Goal: Information Seeking & Learning: Check status

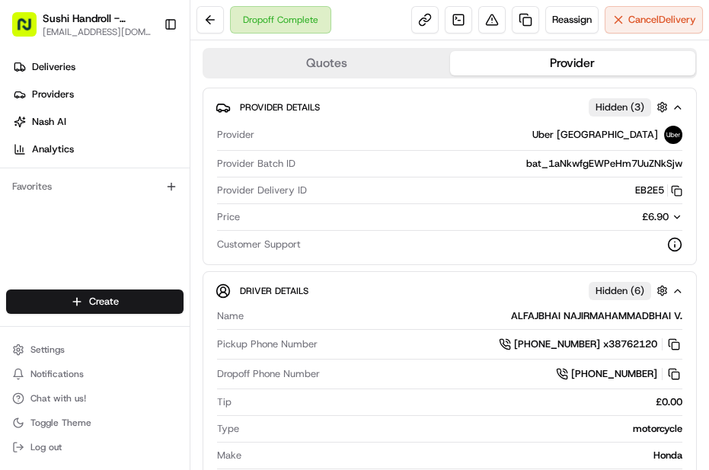
click at [652, 211] on span "£6.90" at bounding box center [655, 216] width 27 height 13
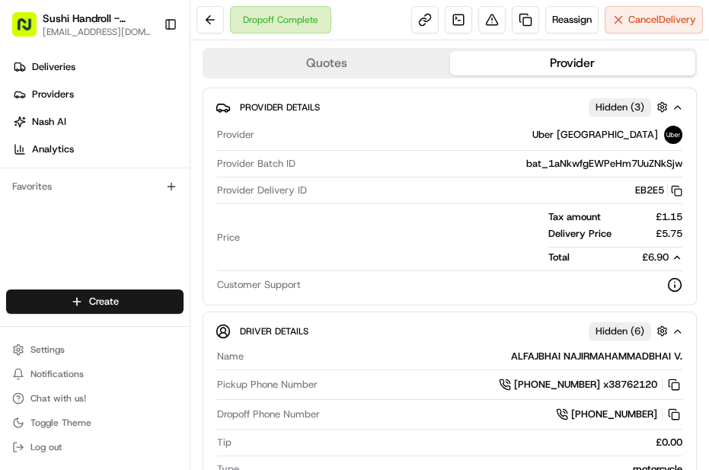
click at [192, 24] on div "Dropoff Complete Reassign Cancel Delivery" at bounding box center [449, 20] width 519 height 40
click at [194, 24] on div "Dropoff Complete Reassign Cancel Delivery" at bounding box center [449, 20] width 519 height 40
click at [208, 21] on button at bounding box center [210, 19] width 27 height 27
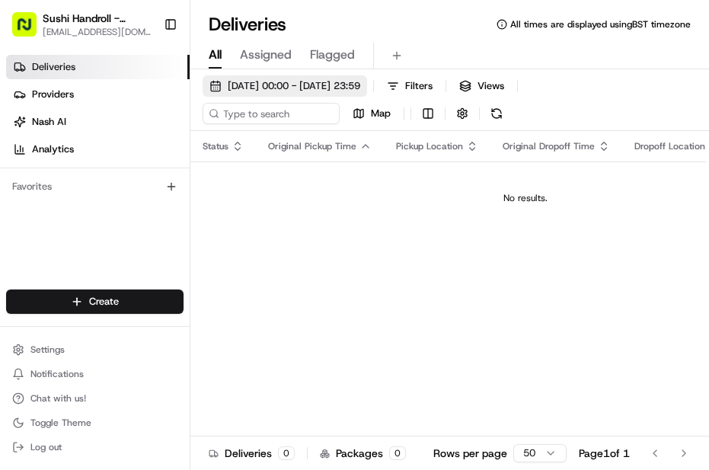
click at [364, 75] on button "23/08/2025 00:00 - 23/08/2025 23:59" at bounding box center [285, 85] width 165 height 21
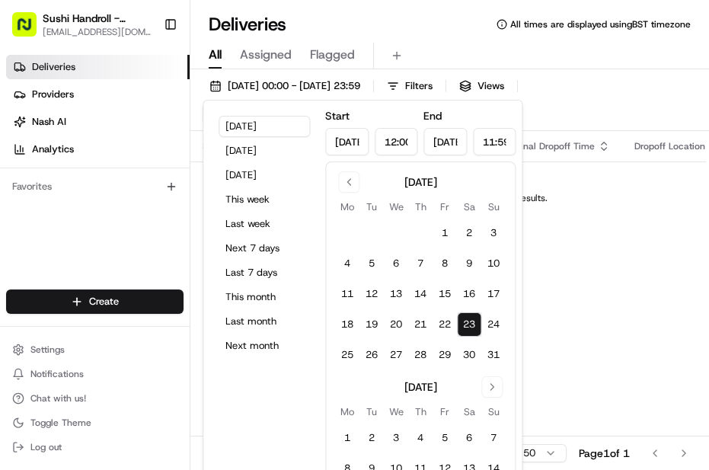
click at [335, 175] on div "August 2025" at bounding box center [420, 180] width 171 height 18
click at [344, 181] on button "Go to previous month" at bounding box center [348, 181] width 21 height 21
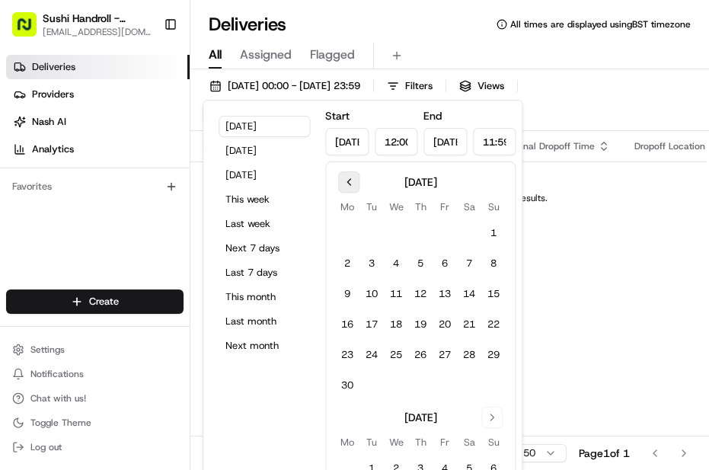
click at [344, 181] on button "Go to previous month" at bounding box center [348, 181] width 21 height 21
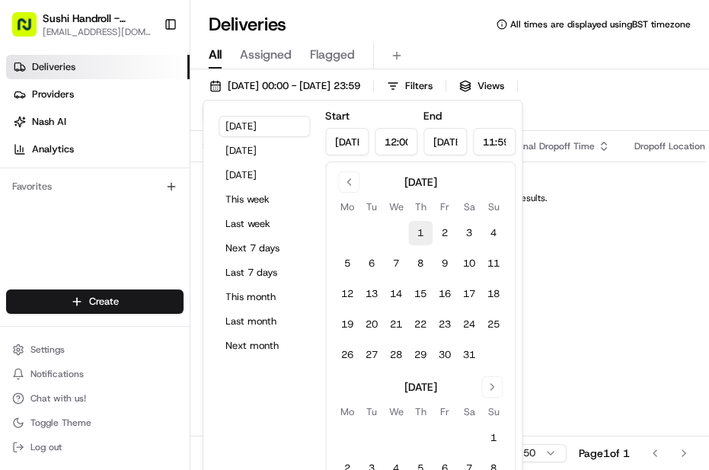
click at [416, 221] on button "1" at bounding box center [420, 233] width 24 height 24
type input "May 1, 2025"
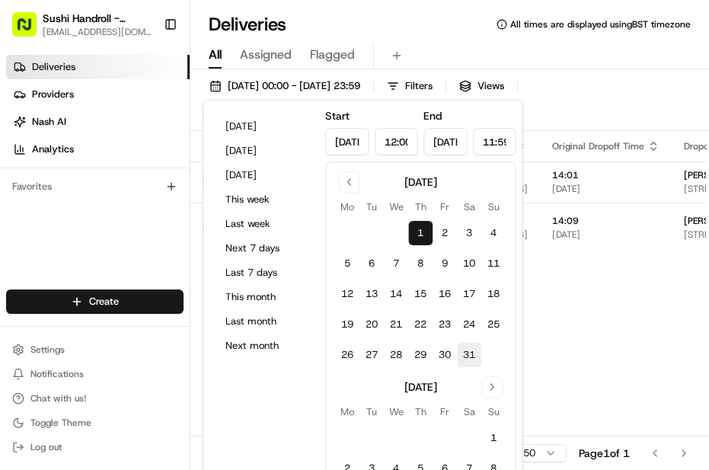
click at [472, 360] on button "31" at bounding box center [469, 355] width 24 height 24
type input "May 31, 2025"
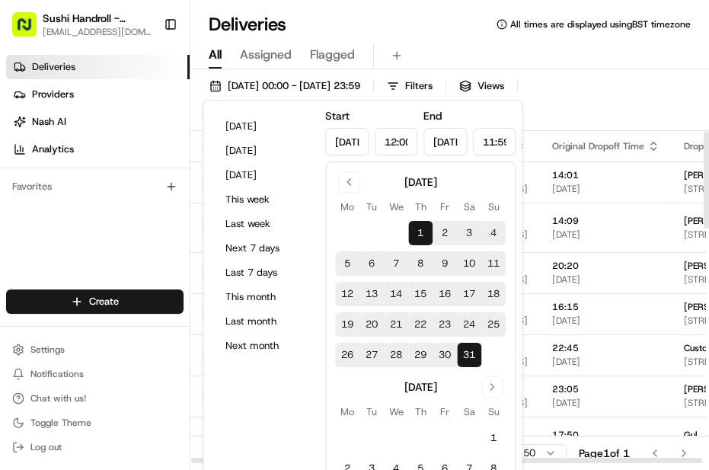
click at [566, 117] on div "01/05/2025 00:00 - 31/05/2025 23:59 Filters Views Map" at bounding box center [449, 103] width 519 height 56
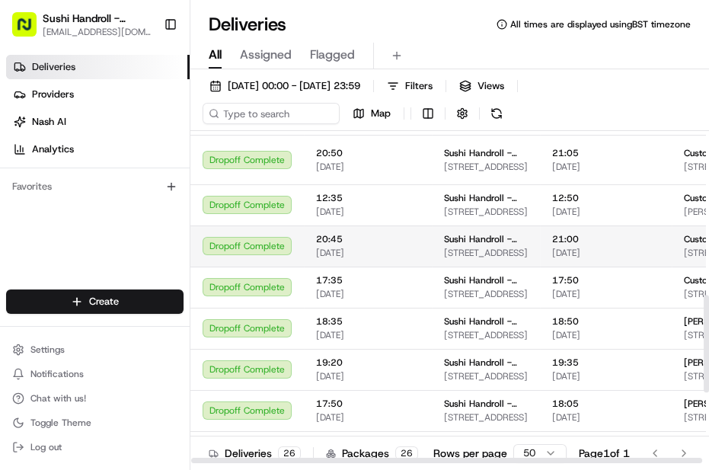
scroll to position [800, 0]
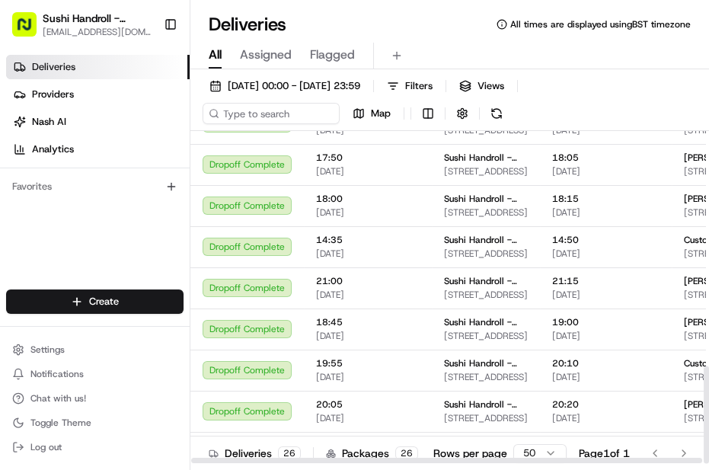
drag, startPoint x: 708, startPoint y: 426, endPoint x: 705, endPoint y: 434, distance: 8.7
click at [705, 434] on div at bounding box center [706, 415] width 5 height 98
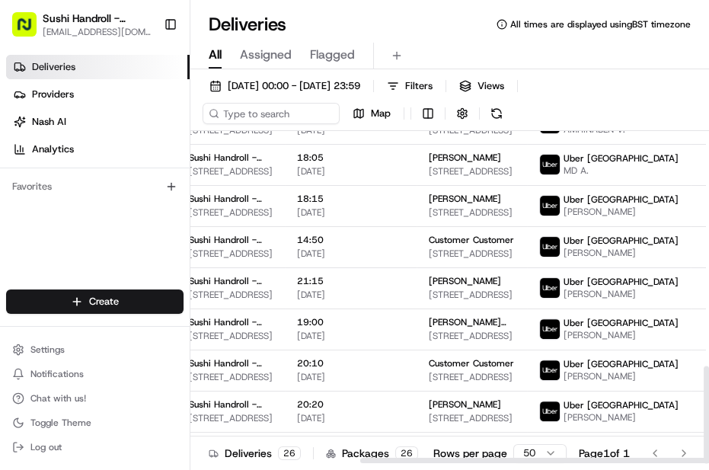
scroll to position [800, 269]
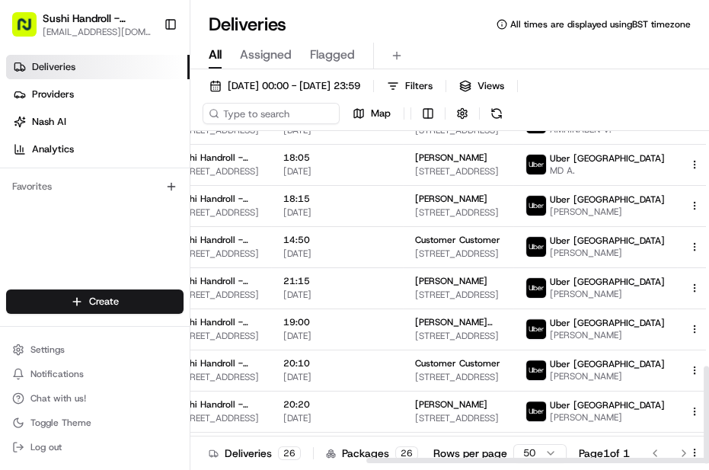
drag, startPoint x: 510, startPoint y: 457, endPoint x: 708, endPoint y: 438, distance: 198.2
click at [708, 458] on div at bounding box center [621, 460] width 511 height 5
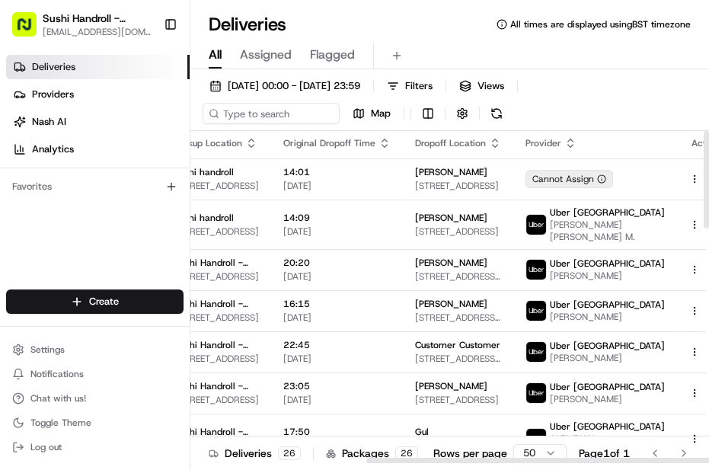
scroll to position [0, 269]
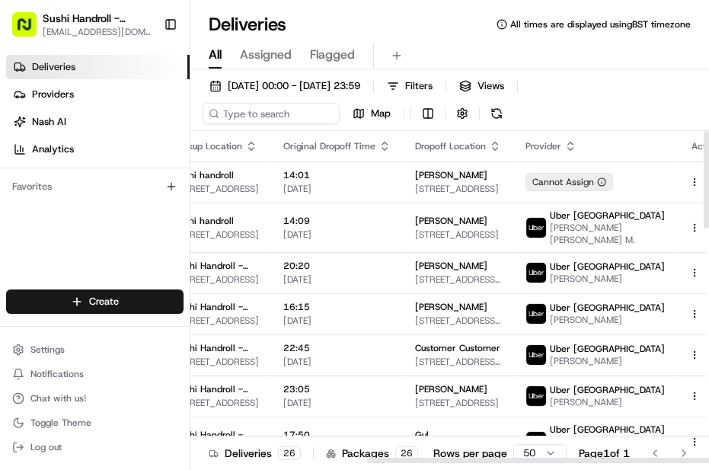
drag, startPoint x: 708, startPoint y: 399, endPoint x: 705, endPoint y: 161, distance: 237.7
click at [705, 161] on div at bounding box center [706, 180] width 5 height 98
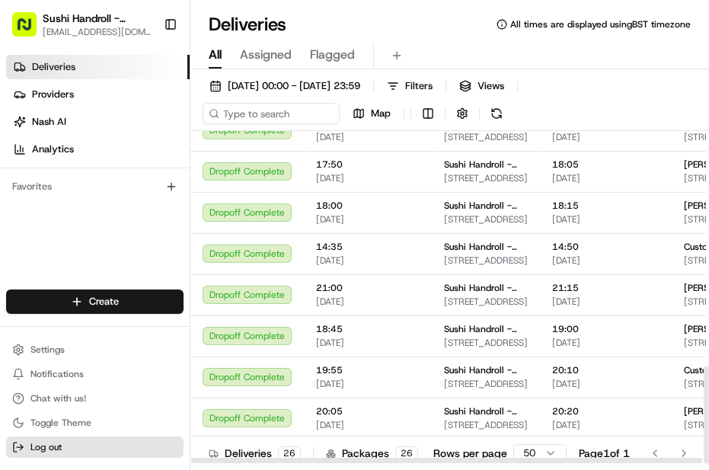
scroll to position [800, 0]
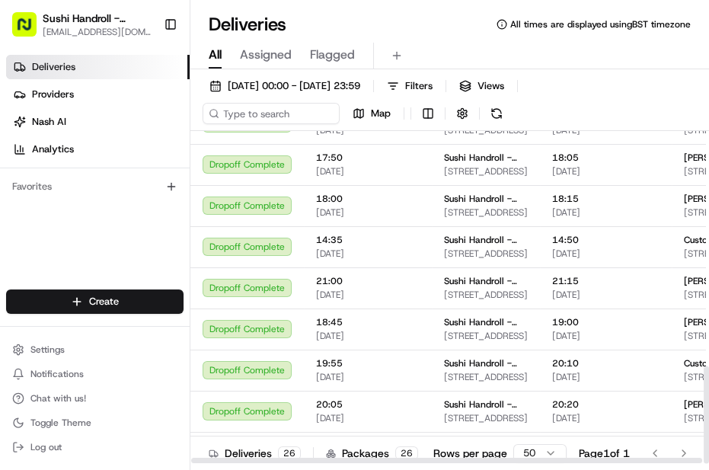
drag, startPoint x: 705, startPoint y: 387, endPoint x: 708, endPoint y: 449, distance: 62.5
click at [708, 449] on div at bounding box center [706, 415] width 5 height 98
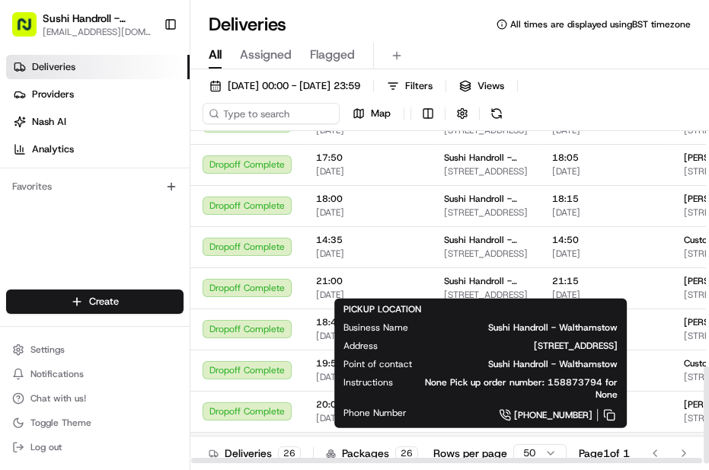
click at [503, 440] on span "Sushi Handroll - Walthamstow" at bounding box center [486, 446] width 84 height 12
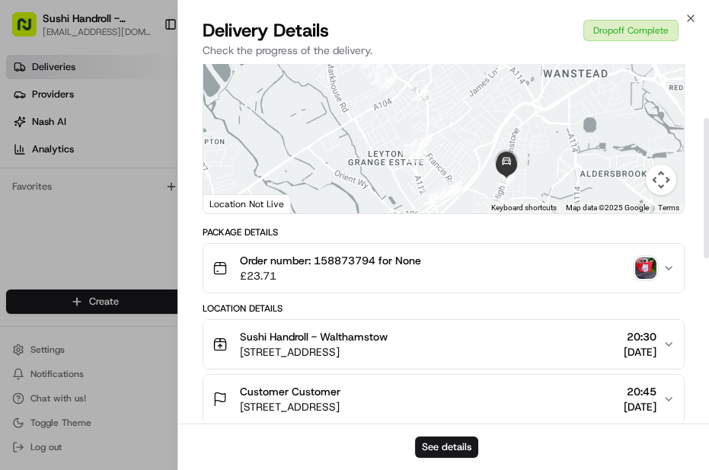
scroll to position [0, 0]
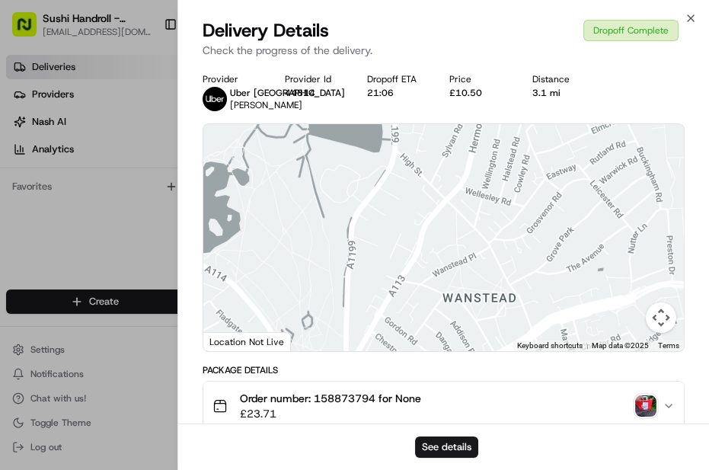
click at [527, 85] on div "Provider Uber UK MUHAMMAD J. Provider Id 44814 Dropoff ETA 21:06 Price £10.50 D…" at bounding box center [444, 92] width 482 height 38
click at [695, 15] on icon "button" at bounding box center [691, 18] width 12 height 12
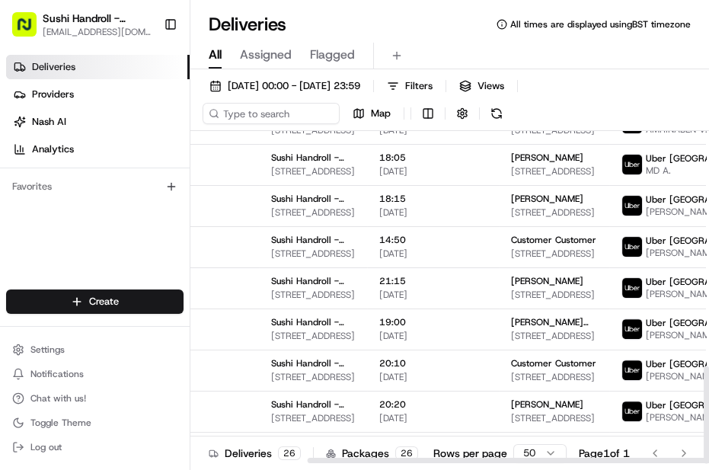
scroll to position [800, 178]
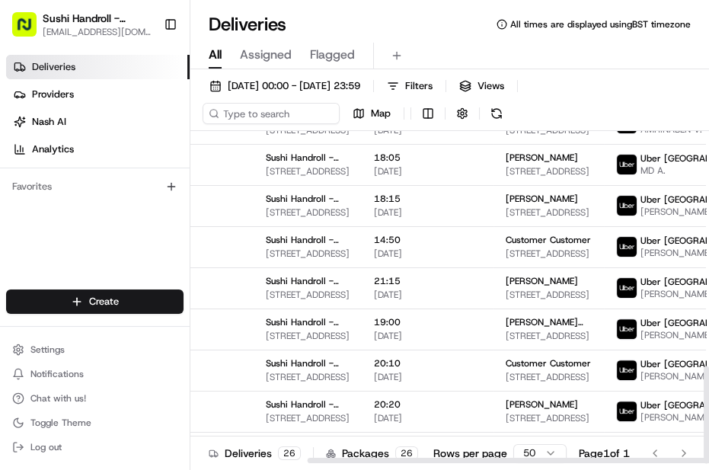
drag, startPoint x: 592, startPoint y: 462, endPoint x: 688, endPoint y: 427, distance: 102.2
click at [708, 459] on div at bounding box center [563, 460] width 511 height 5
drag, startPoint x: 708, startPoint y: 411, endPoint x: 702, endPoint y: 427, distance: 16.1
click at [704, 427] on div at bounding box center [706, 415] width 5 height 98
drag, startPoint x: 704, startPoint y: 432, endPoint x: 703, endPoint y: 442, distance: 9.9
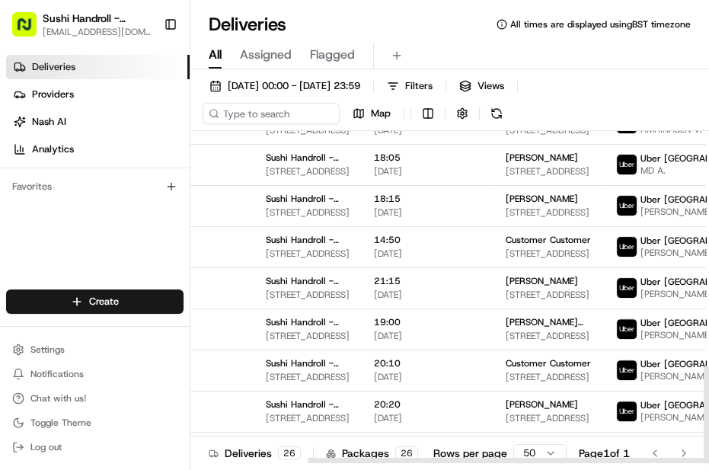
click at [704, 442] on div at bounding box center [706, 415] width 5 height 98
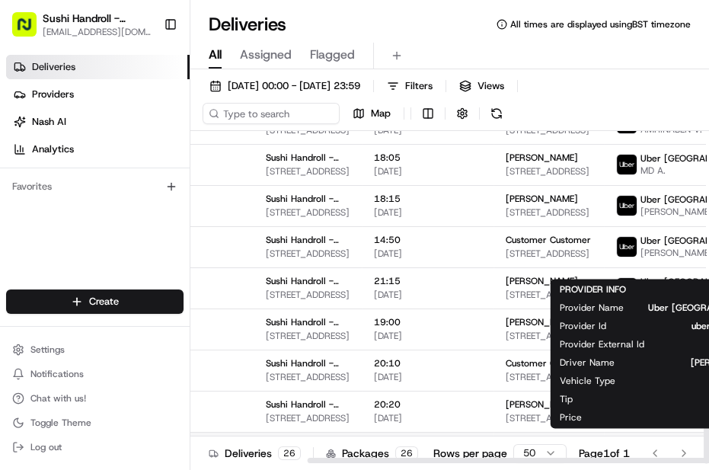
click at [625, 440] on div "Uber UK MUHAMMAD J." at bounding box center [685, 452] width 139 height 24
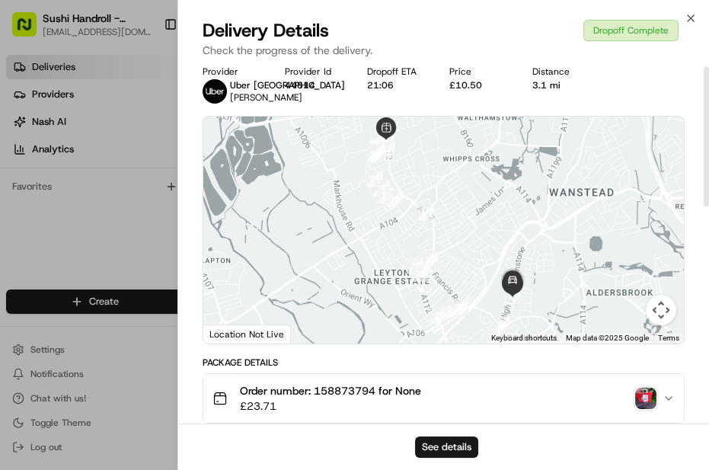
scroll to position [0, 0]
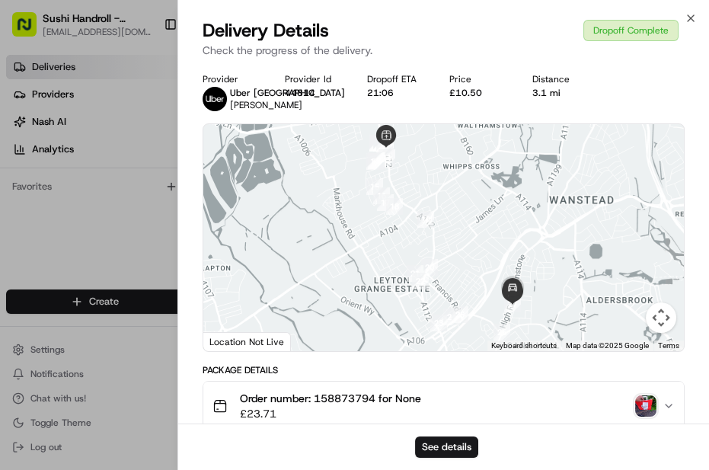
click at [458, 87] on div "£10.50" at bounding box center [484, 93] width 70 height 12
click at [689, 14] on icon "button" at bounding box center [691, 18] width 12 height 12
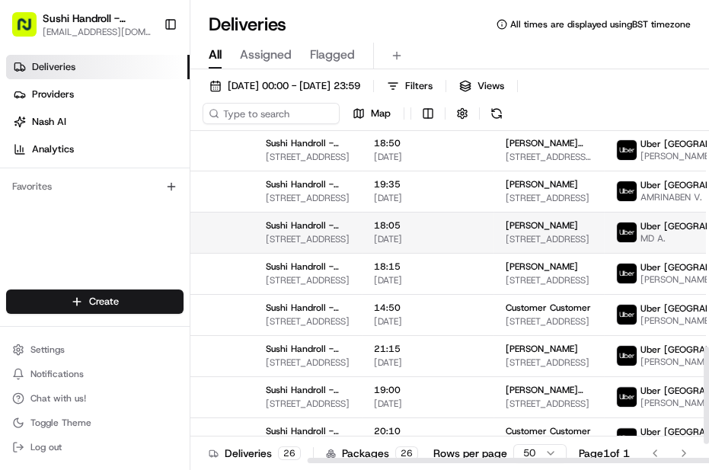
scroll to position [661, 178]
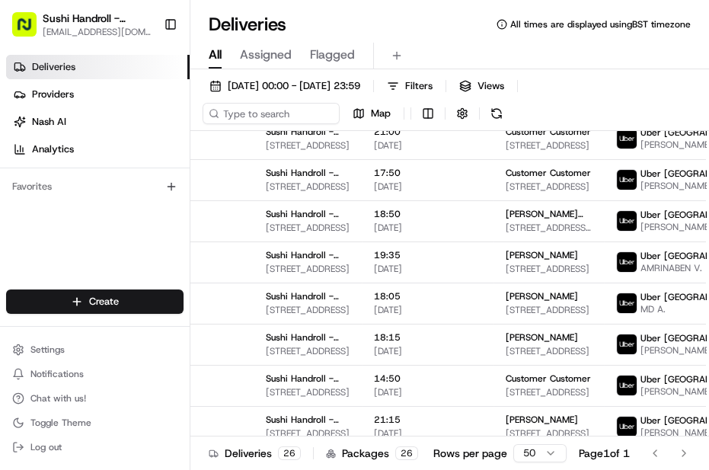
drag, startPoint x: 665, startPoint y: 464, endPoint x: 708, endPoint y: 452, distance: 44.2
click at [708, 464] on div "Deliveries 26 Packages 26 Rows per page 50 Page 1 of 1 Go to first page Go to p…" at bounding box center [449, 453] width 519 height 34
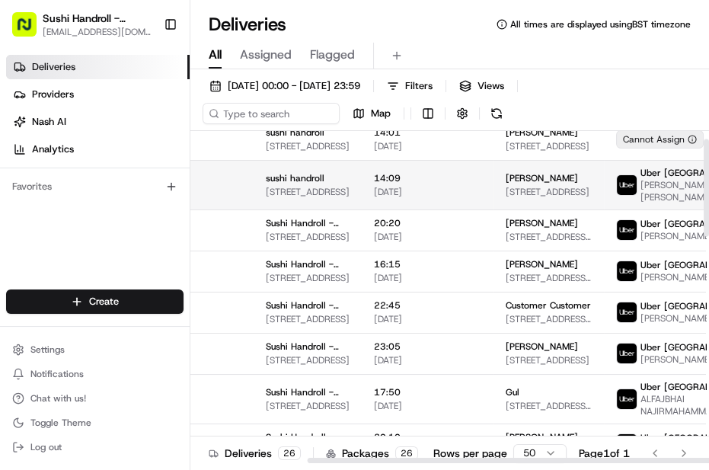
scroll to position [0, 178]
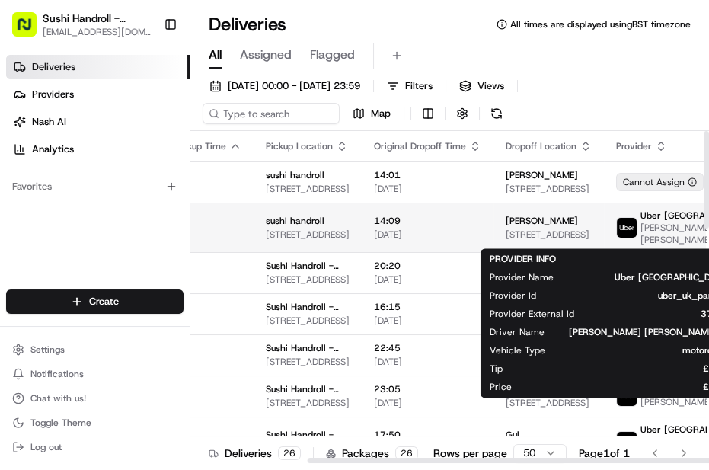
click at [622, 226] on img at bounding box center [627, 228] width 20 height 20
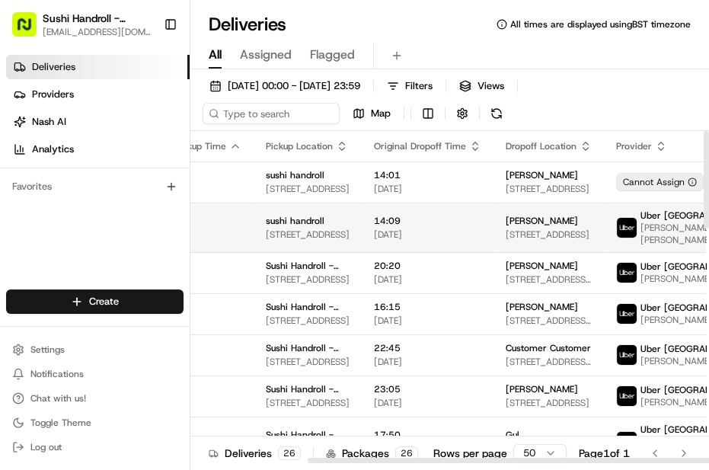
click at [618, 221] on img at bounding box center [627, 228] width 20 height 20
click at [619, 221] on img at bounding box center [627, 228] width 20 height 20
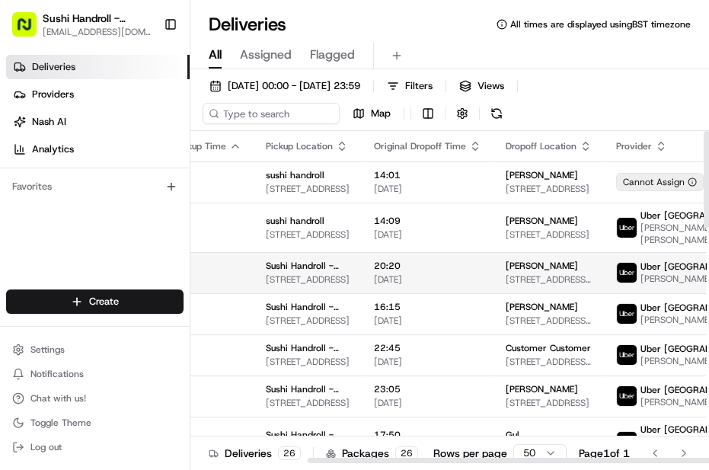
click at [617, 268] on img at bounding box center [627, 273] width 20 height 20
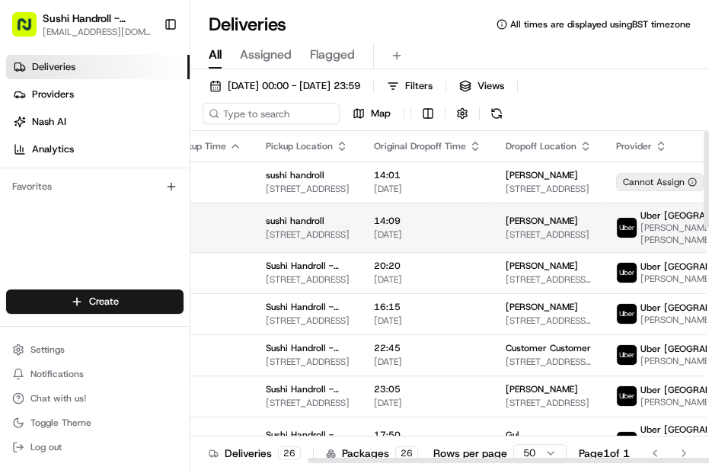
click at [660, 229] on span "MOHAMMED ABDUL OSMAN M." at bounding box center [698, 234] width 115 height 24
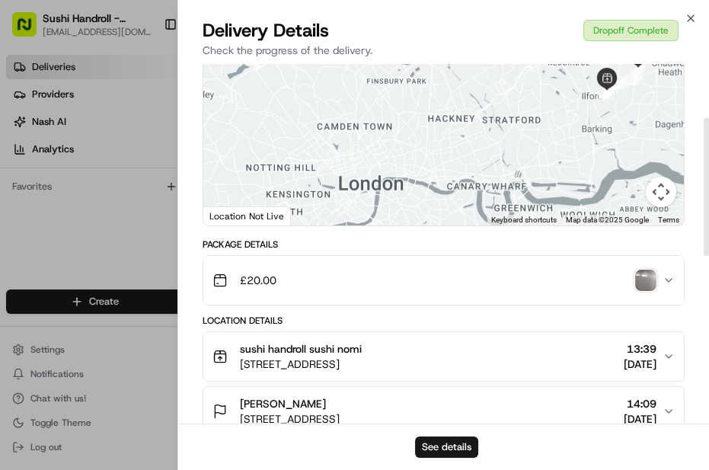
scroll to position [0, 0]
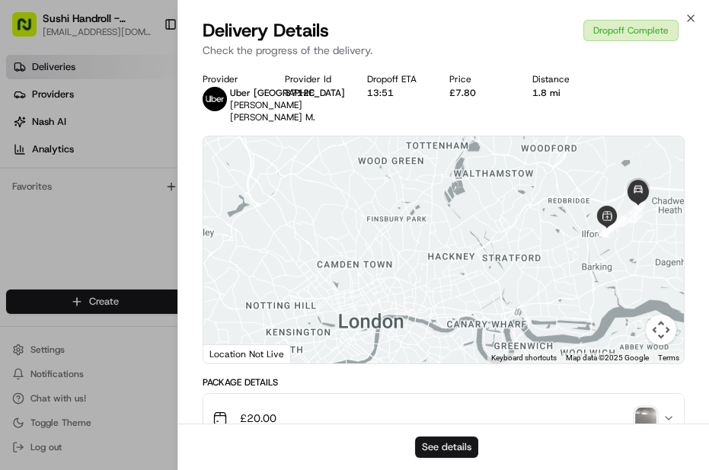
click at [472, 442] on button "See details" at bounding box center [446, 446] width 63 height 21
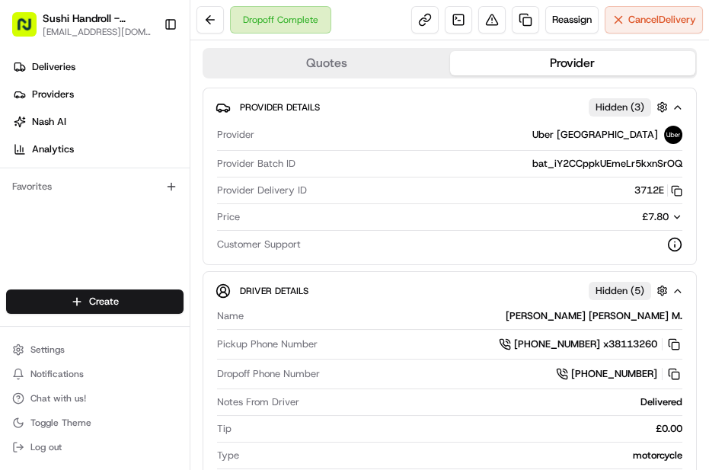
click at [672, 212] on icon "button" at bounding box center [677, 217] width 11 height 11
click at [655, 216] on span "£7.80" at bounding box center [655, 216] width 27 height 13
click at [645, 216] on span "£7.80" at bounding box center [655, 216] width 27 height 13
click at [672, 215] on icon "button" at bounding box center [677, 217] width 11 height 11
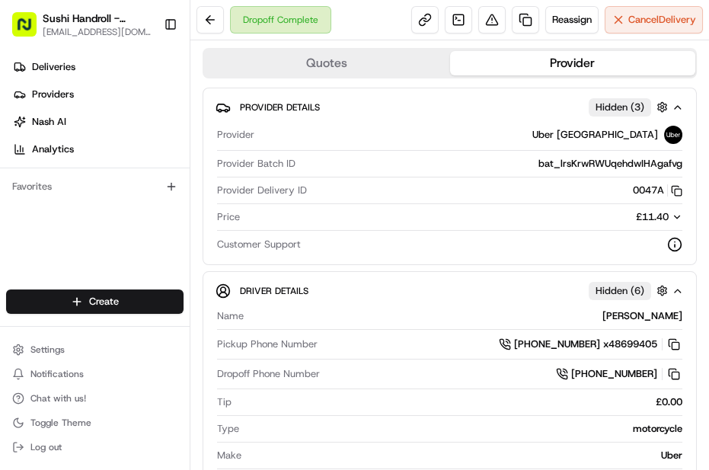
click at [672, 212] on icon "button" at bounding box center [677, 217] width 11 height 11
click at [649, 197] on button "D5769 Copy del_JIrap69FQ7ayHxUEn_1XaQ D5769" at bounding box center [658, 191] width 50 height 14
click at [647, 216] on span "£6.90" at bounding box center [655, 216] width 27 height 13
click at [658, 216] on div "£6.90" at bounding box center [650, 217] width 66 height 14
click at [657, 218] on span "£7.80" at bounding box center [655, 216] width 27 height 13
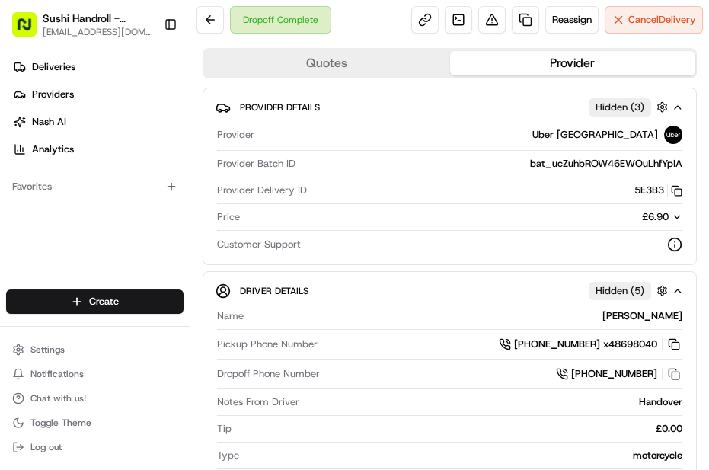
click at [672, 212] on icon "button" at bounding box center [677, 217] width 11 height 11
click at [642, 213] on span "£6.90" at bounding box center [655, 216] width 27 height 13
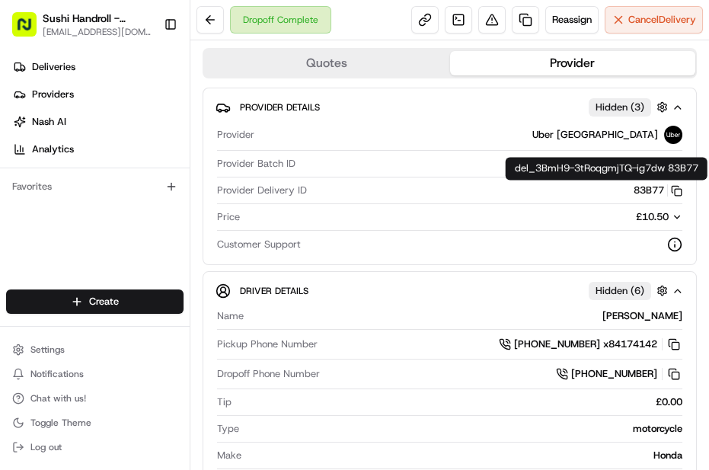
click at [654, 213] on span "£10.50" at bounding box center [652, 216] width 33 height 13
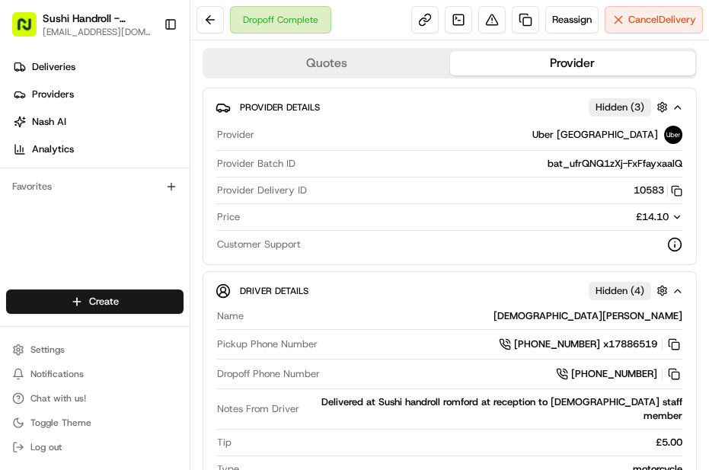
click at [666, 208] on div "Provider Uber UK Provider Batch ID bat_ufrQNQ1zXj-FxFfayxaalQ Provider Delivery…" at bounding box center [450, 189] width 468 height 139
click at [672, 213] on icon "button" at bounding box center [677, 217] width 11 height 11
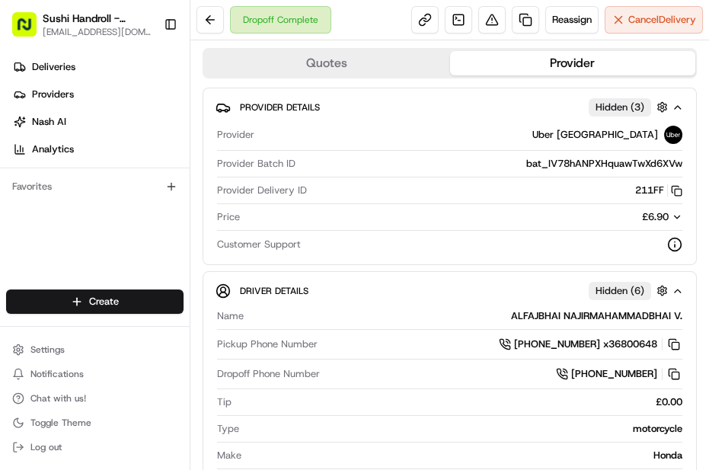
click at [659, 213] on div "£6.90" at bounding box center [650, 217] width 66 height 14
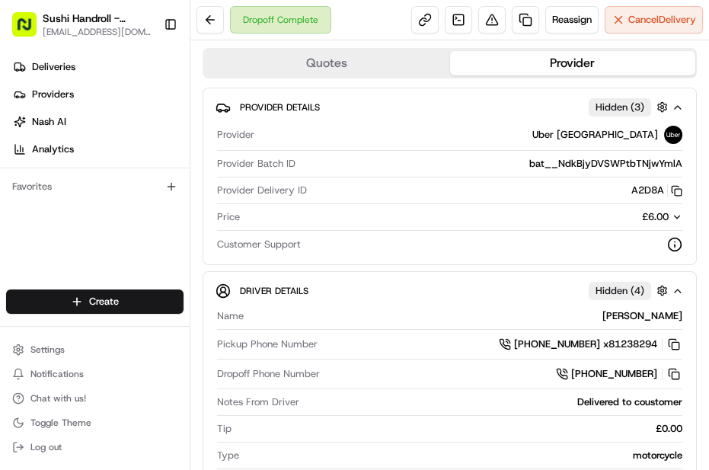
click at [654, 219] on span "£6.00" at bounding box center [655, 216] width 27 height 13
click at [651, 210] on span "£7.80" at bounding box center [655, 216] width 27 height 13
click at [642, 221] on span "£6.00" at bounding box center [655, 216] width 27 height 13
click at [657, 219] on span "£9.60" at bounding box center [655, 216] width 27 height 13
click at [672, 216] on icon "button" at bounding box center [677, 217] width 11 height 11
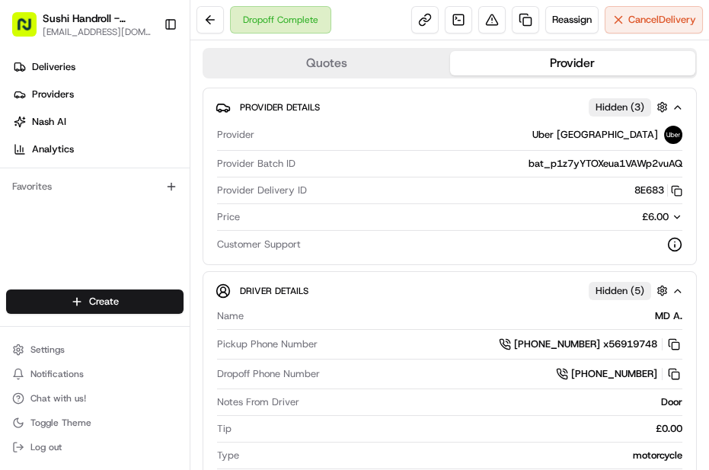
click at [646, 216] on span "£6.00" at bounding box center [655, 216] width 27 height 13
click at [660, 214] on div "£6.90" at bounding box center [650, 217] width 66 height 14
click at [654, 212] on span "£6.90" at bounding box center [655, 216] width 27 height 13
click at [660, 214] on div "£6.90" at bounding box center [650, 217] width 66 height 14
click at [672, 214] on icon "button" at bounding box center [677, 217] width 11 height 11
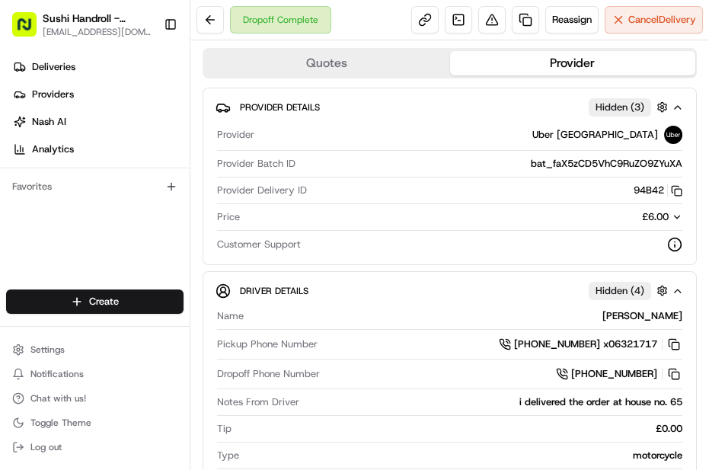
click at [672, 221] on icon "button" at bounding box center [677, 217] width 11 height 11
click at [672, 215] on icon "button" at bounding box center [677, 217] width 11 height 11
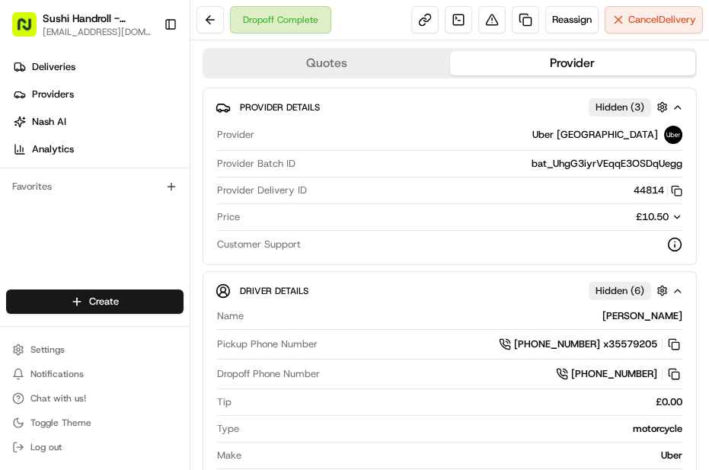
click at [660, 207] on div "Provider Uber UK Provider Batch ID bat_UhgG3iyrVEqqE3OSDqUegg Provider Delivery…" at bounding box center [450, 189] width 468 height 139
click at [657, 214] on span "£10.50" at bounding box center [652, 216] width 33 height 13
click at [649, 210] on span "£6.90" at bounding box center [655, 216] width 27 height 13
click at [649, 220] on span "£7.80" at bounding box center [655, 216] width 27 height 13
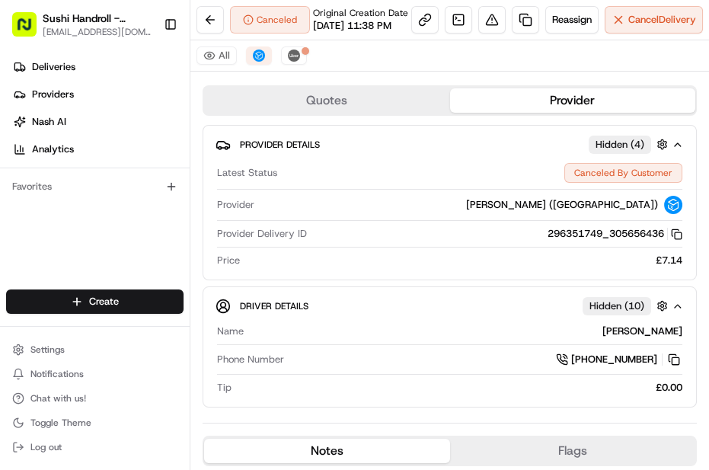
click at [656, 267] on span "£7.14" at bounding box center [669, 261] width 27 height 14
click at [662, 267] on span "£7.14" at bounding box center [669, 261] width 27 height 14
click at [656, 267] on span "£7.14" at bounding box center [669, 261] width 27 height 14
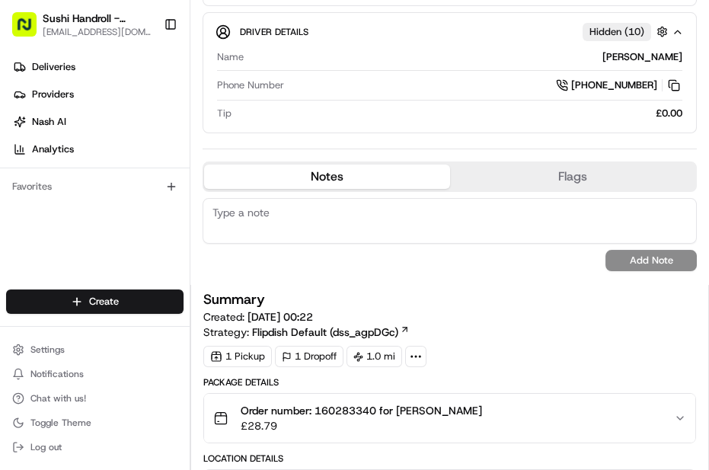
scroll to position [207, 0]
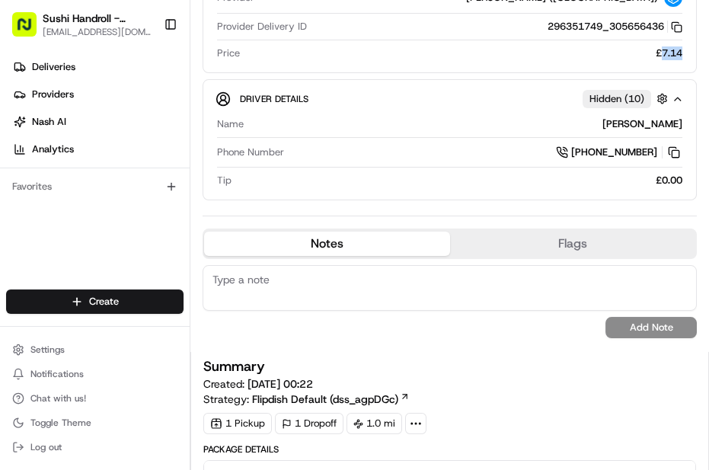
click at [657, 60] on span "£7.14" at bounding box center [669, 53] width 27 height 14
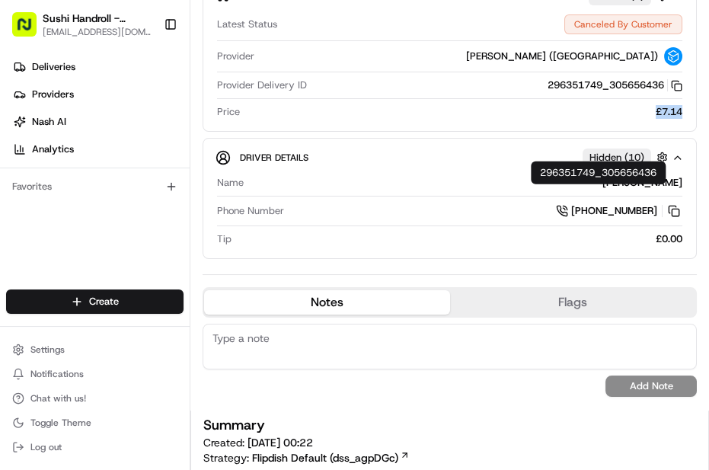
scroll to position [69, 0]
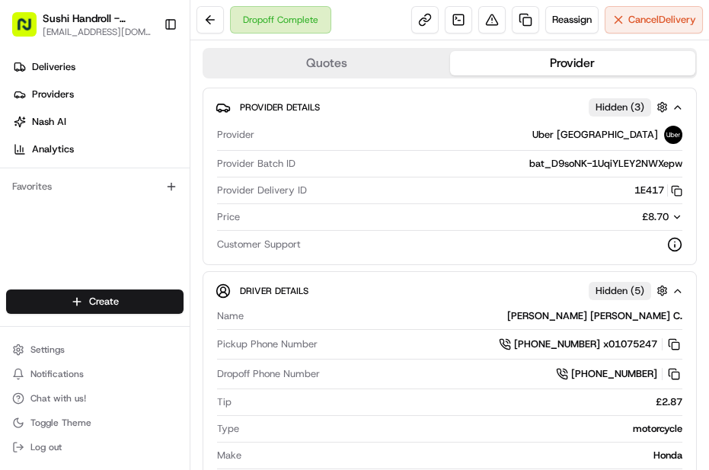
click at [656, 221] on span "£8.70" at bounding box center [655, 216] width 27 height 13
click at [664, 226] on div "Price £6.00" at bounding box center [449, 220] width 465 height 21
click at [670, 208] on div "Provider Uber UK Provider Batch ID bat_qBiI6dMdXlOy4kR0vkxkvg Provider Delivery…" at bounding box center [450, 189] width 468 height 139
click at [660, 221] on div "£6.00" at bounding box center [650, 217] width 66 height 14
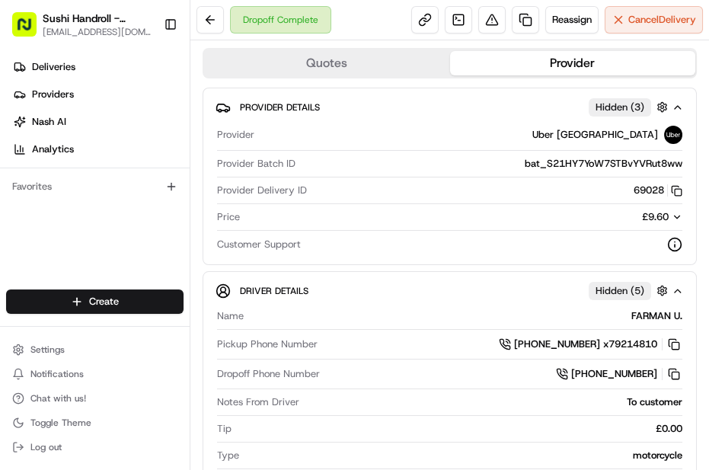
click at [647, 214] on span "£9.60" at bounding box center [655, 216] width 27 height 13
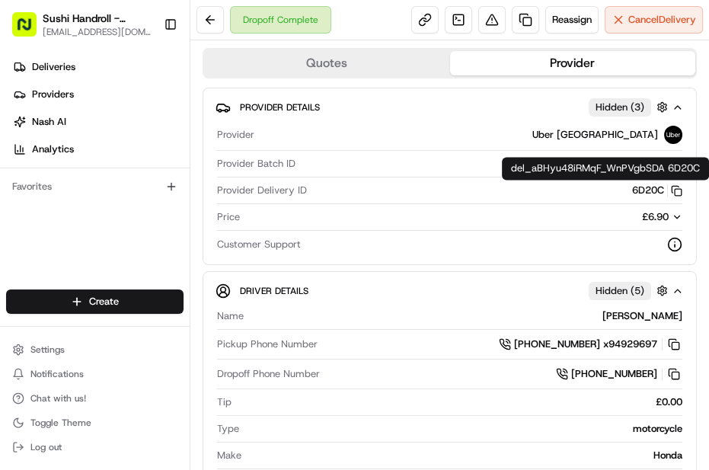
click at [641, 226] on div "Price £6.90" at bounding box center [449, 220] width 465 height 21
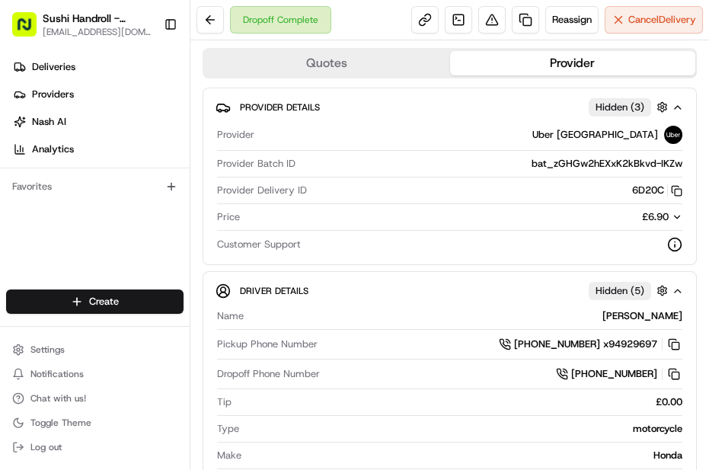
click at [646, 215] on span "£6.90" at bounding box center [655, 216] width 27 height 13
click at [651, 221] on span "£9.60" at bounding box center [655, 216] width 27 height 13
click at [650, 224] on div "Price £7.80" at bounding box center [449, 220] width 465 height 21
click at [654, 219] on span "£7.80" at bounding box center [655, 216] width 27 height 13
click at [660, 220] on div "£6.00" at bounding box center [650, 217] width 66 height 14
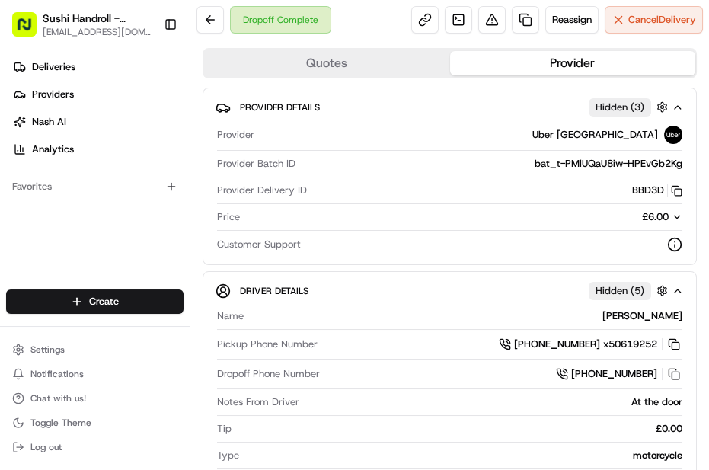
click at [654, 219] on span "£6.00" at bounding box center [655, 216] width 27 height 13
click at [654, 214] on span "£6.00" at bounding box center [655, 216] width 27 height 13
click at [657, 209] on div "Provider Uber UK Provider Batch ID bat_wjNnj3YBXVWoBD_vaI0Tag Provider Delivery…" at bounding box center [450, 189] width 468 height 139
click at [654, 221] on span "£6.90" at bounding box center [655, 216] width 27 height 13
click at [657, 214] on span "£7.80" at bounding box center [655, 216] width 27 height 13
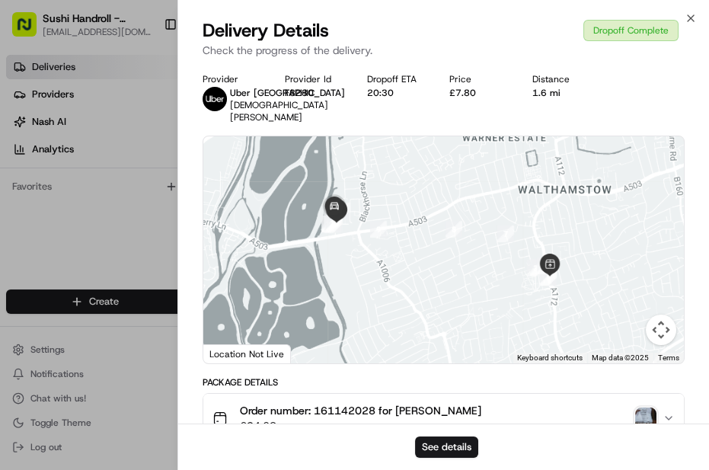
scroll to position [1611, 284]
click at [687, 15] on icon "button" at bounding box center [691, 18] width 12 height 12
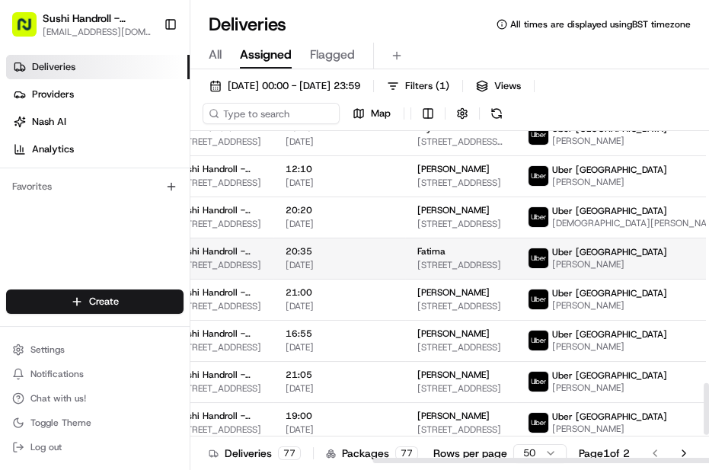
click at [564, 258] on span "Uber [GEOGRAPHIC_DATA]" at bounding box center [609, 252] width 115 height 12
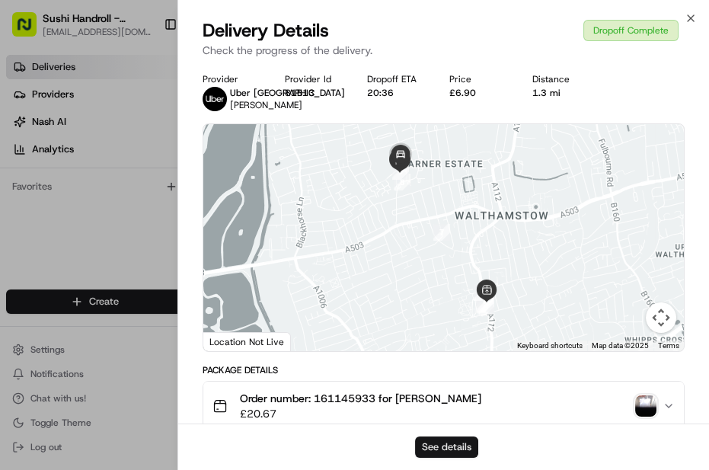
click at [425, 440] on button "See details" at bounding box center [446, 446] width 63 height 21
click at [685, 18] on icon "button" at bounding box center [691, 18] width 12 height 12
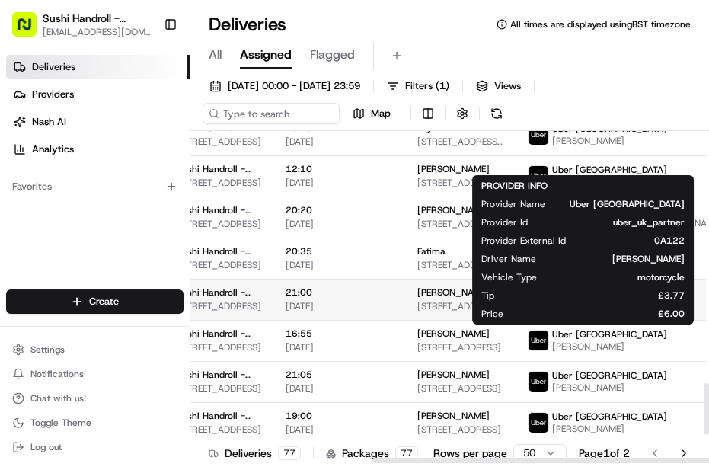
click at [564, 299] on span "Uber [GEOGRAPHIC_DATA]" at bounding box center [609, 293] width 115 height 12
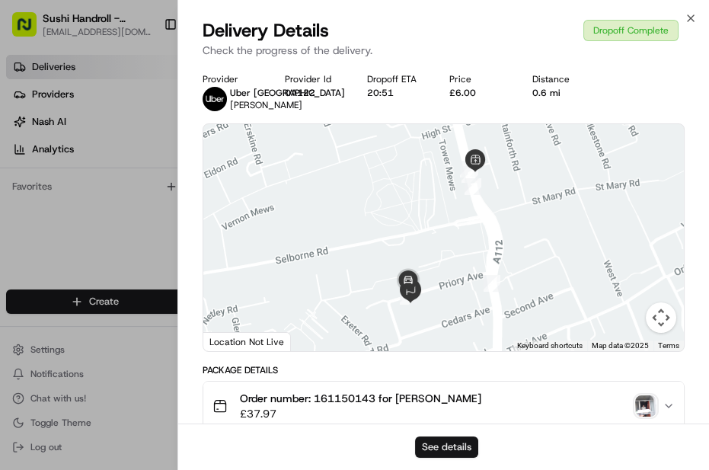
click at [450, 442] on button "See details" at bounding box center [446, 446] width 63 height 21
click at [696, 18] on icon "button" at bounding box center [691, 18] width 12 height 12
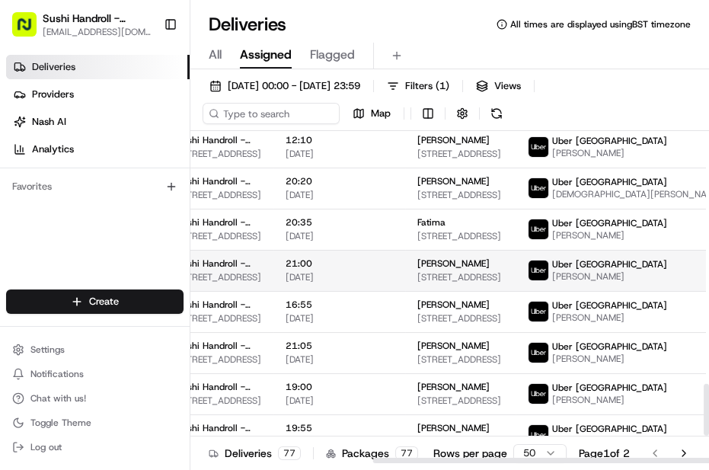
scroll to position [1680, 284]
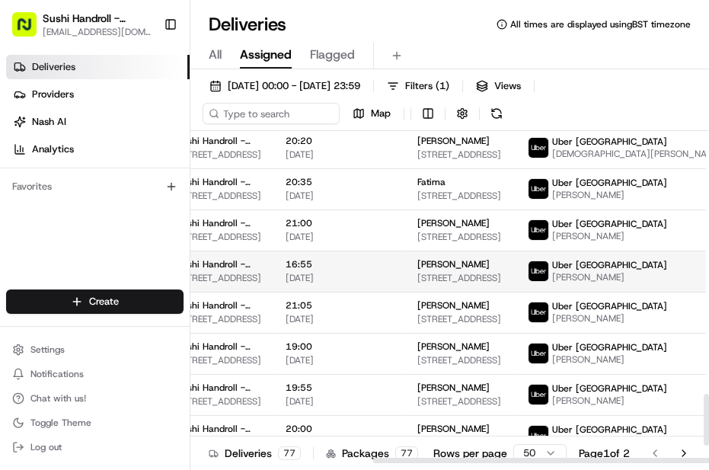
click at [588, 271] on div "Uber [GEOGRAPHIC_DATA]" at bounding box center [609, 265] width 115 height 12
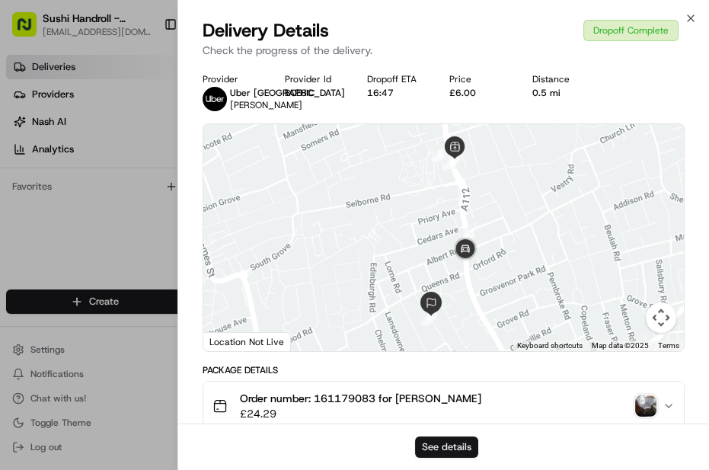
click at [451, 456] on button "See details" at bounding box center [446, 446] width 63 height 21
click at [694, 18] on icon "button" at bounding box center [691, 18] width 12 height 12
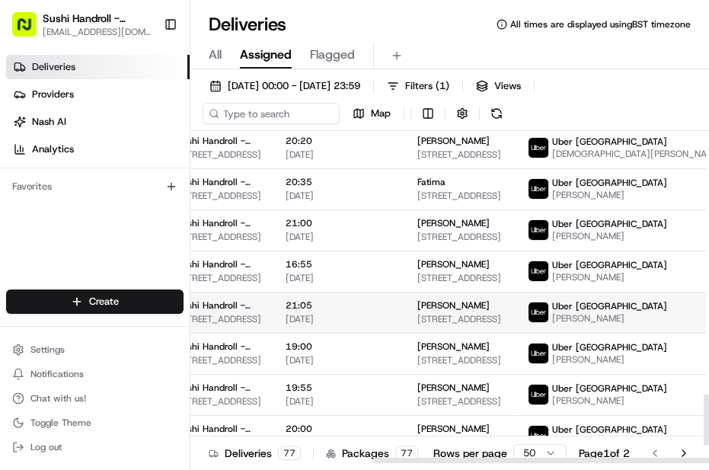
click at [572, 333] on td "Uber UK DARREN C." at bounding box center [638, 312] width 244 height 41
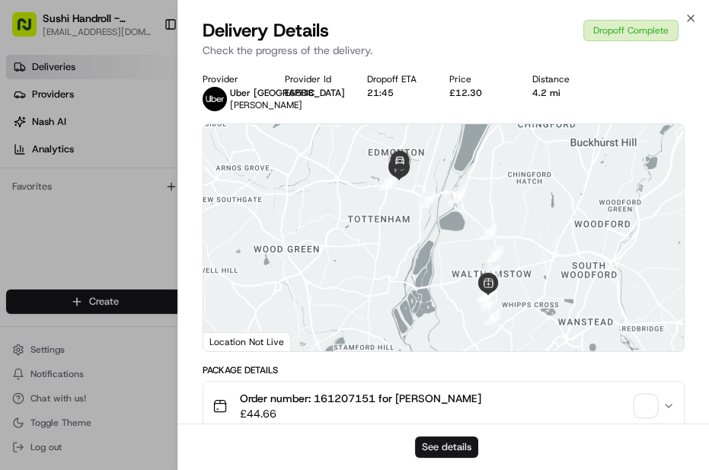
click at [438, 442] on button "See details" at bounding box center [446, 446] width 63 height 21
click at [688, 2] on div "Close Delivery Details Dropoff Complete Check the progress of the delivery. Pro…" at bounding box center [443, 235] width 532 height 470
click at [689, 18] on icon "button" at bounding box center [691, 18] width 12 height 12
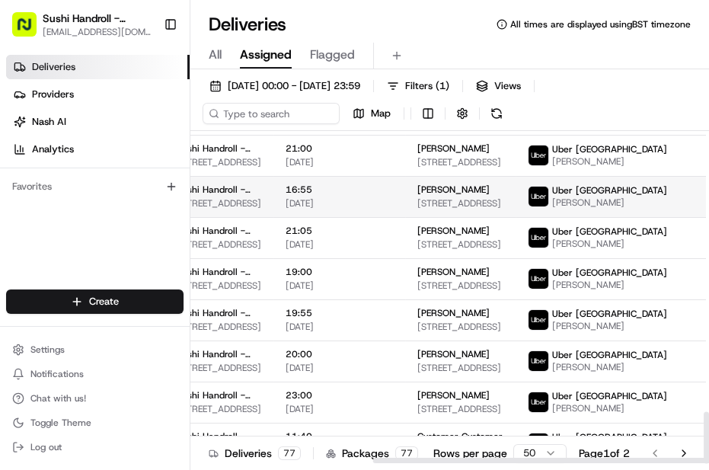
scroll to position [1796, 284]
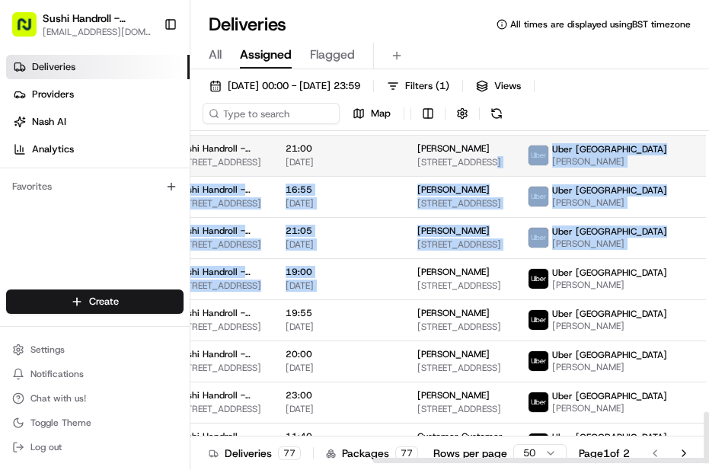
drag, startPoint x: 396, startPoint y: 263, endPoint x: 398, endPoint y: 168, distance: 95.2
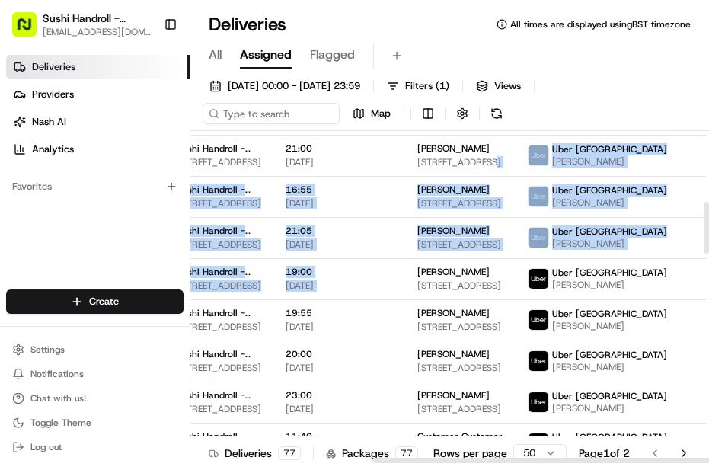
click at [708, 228] on div at bounding box center [706, 297] width 6 height 333
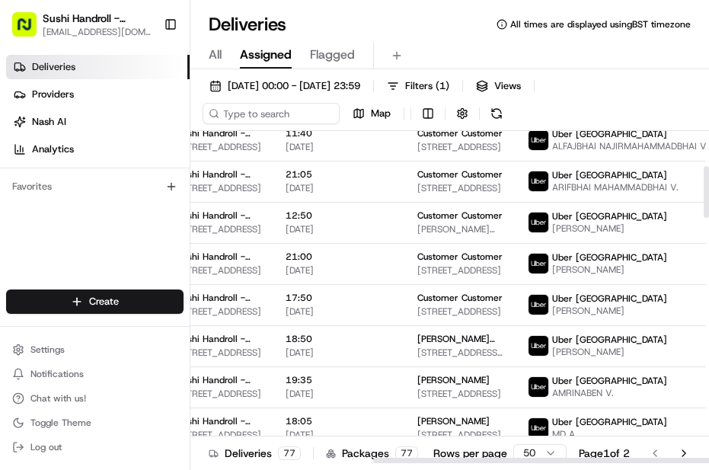
click at [708, 193] on div at bounding box center [706, 297] width 6 height 333
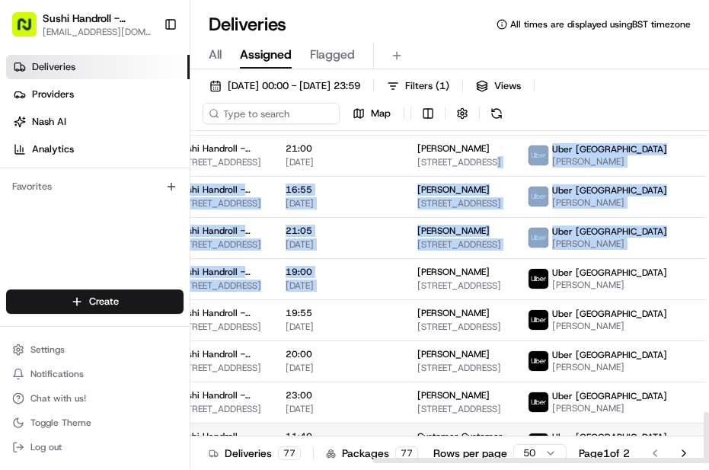
drag, startPoint x: 708, startPoint y: 207, endPoint x: 650, endPoint y: 444, distance: 243.9
click at [704, 464] on div at bounding box center [706, 438] width 5 height 52
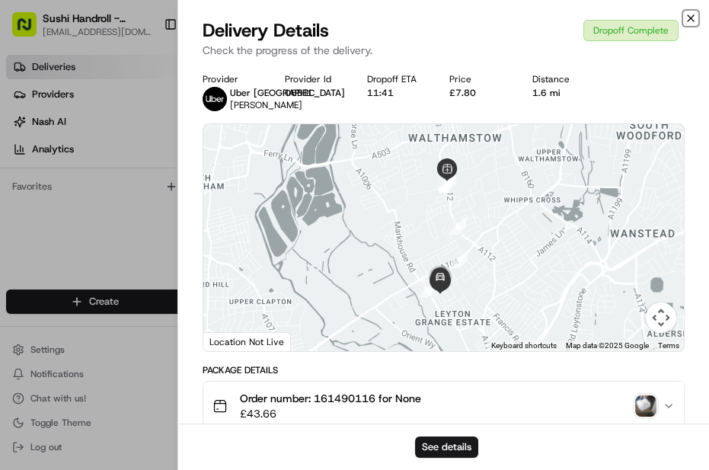
click at [689, 15] on icon "button" at bounding box center [691, 18] width 6 height 6
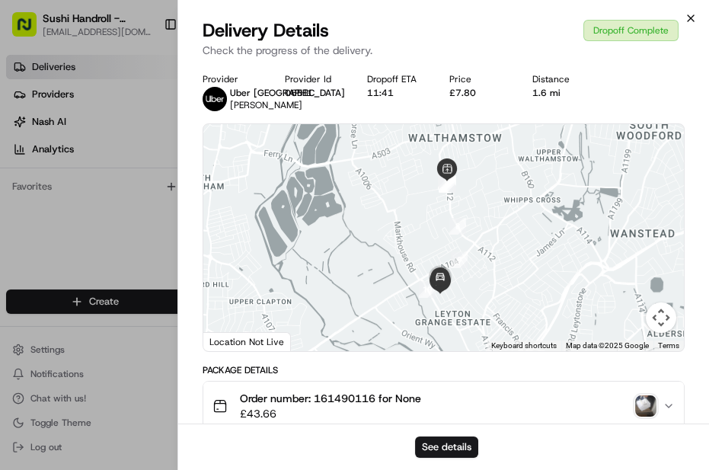
click at [689, 15] on div "Close Delivery Details Dropoff Complete Check the progress of the delivery. Pro…" at bounding box center [443, 235] width 532 height 470
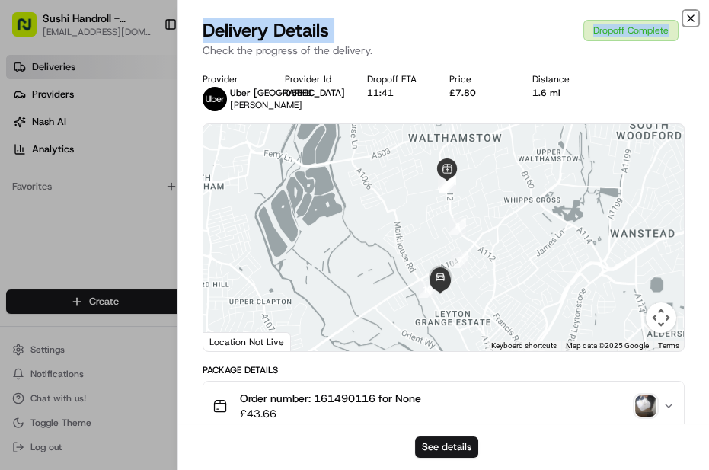
click at [689, 21] on icon "button" at bounding box center [691, 18] width 12 height 12
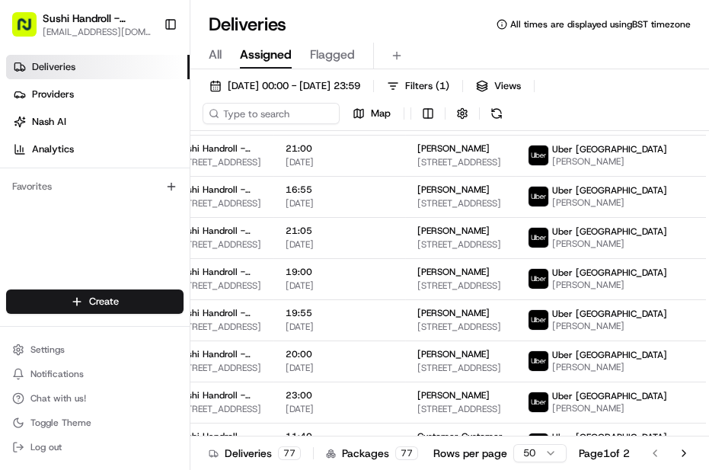
click at [542, 453] on html "Sushi Handroll - Walthamstow walthamstow@sushihandroll.co.uk Toggle Sidebar Del…" at bounding box center [354, 235] width 709 height 470
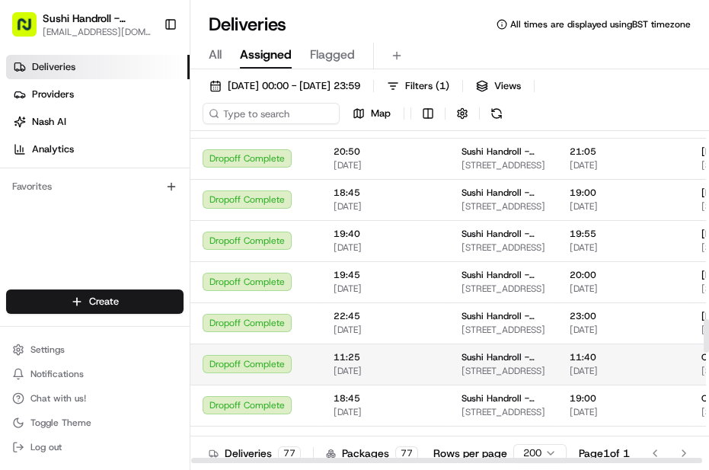
scroll to position [1909, 0]
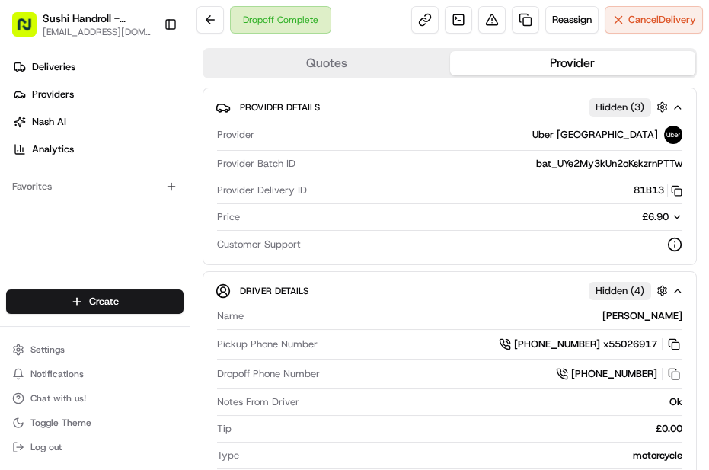
click at [673, 216] on div "Provider Details Hidden ( 3 ) Provider Uber UK Provider Batch ID bat_UYe2My3kUn…" at bounding box center [450, 176] width 494 height 177
click at [672, 214] on icon "button" at bounding box center [677, 217] width 11 height 11
click at [649, 221] on span "£6.00" at bounding box center [655, 216] width 27 height 13
click at [665, 224] on div "Price £6.00" at bounding box center [449, 220] width 465 height 21
click at [672, 220] on icon "button" at bounding box center [677, 217] width 11 height 11
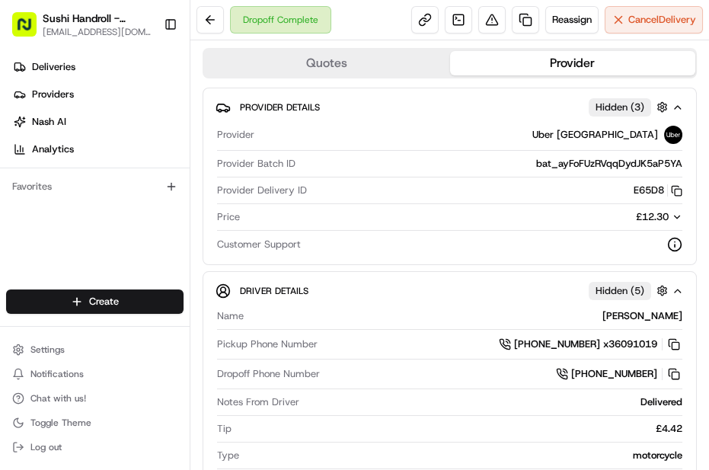
click at [672, 213] on icon "button" at bounding box center [677, 217] width 11 height 11
